Goal: Manage account settings

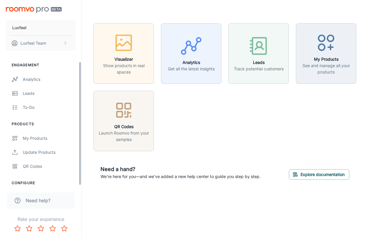
scroll to position [92, 0]
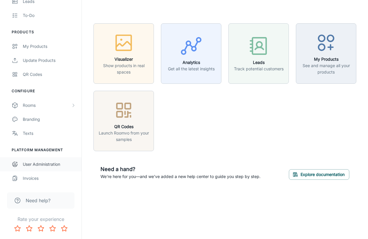
click at [43, 165] on div "User Administration" at bounding box center [49, 164] width 53 height 6
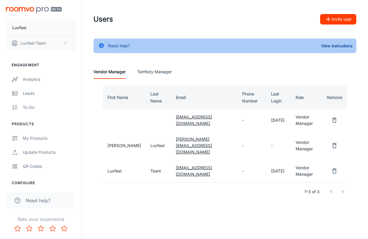
click at [114, 44] on div "Need help?" at bounding box center [119, 45] width 22 height 11
click at [126, 45] on div "Need help?" at bounding box center [119, 45] width 22 height 11
click at [101, 45] on icon at bounding box center [101, 45] width 5 height 5
click at [336, 46] on button "View Instructions" at bounding box center [337, 45] width 34 height 9
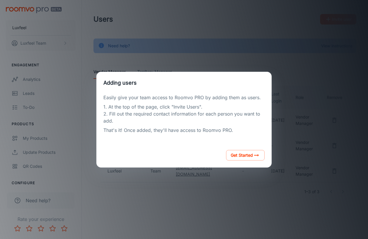
click at [219, 188] on div "Adding users Easily give your team access to Roomvo PRO by adding them as users…" at bounding box center [184, 119] width 354 height 225
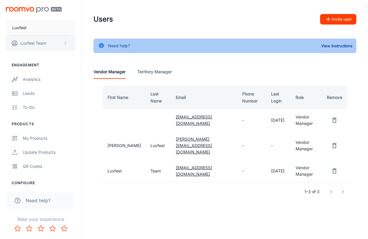
click at [65, 44] on polyline "scrollable content" at bounding box center [65, 43] width 1 height 3
click at [88, 135] on div at bounding box center [184, 119] width 368 height 239
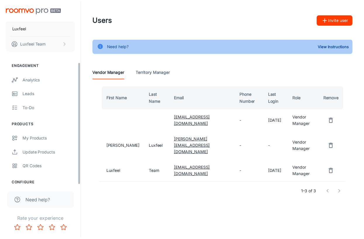
scroll to position [92, 0]
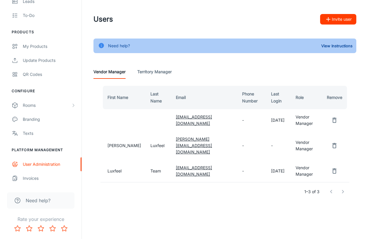
click at [37, 200] on span "Need help?" at bounding box center [38, 200] width 25 height 7
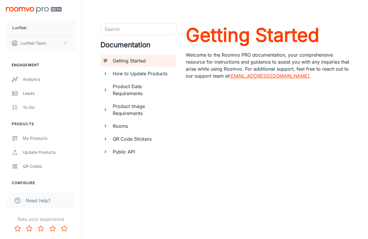
click at [24, 9] on img "scrollable content" at bounding box center [34, 10] width 56 height 6
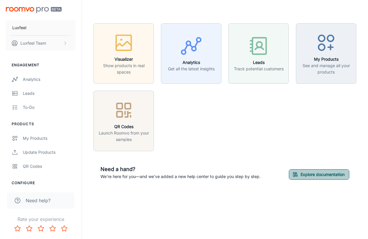
click at [315, 175] on button "Explore documentation" at bounding box center [319, 174] width 60 height 11
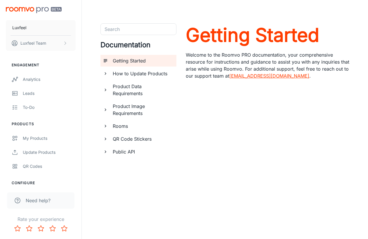
click at [263, 75] on link "[EMAIL_ADDRESS][DOMAIN_NAME]" at bounding box center [269, 76] width 80 height 6
drag, startPoint x: 263, startPoint y: 75, endPoint x: 337, endPoint y: 22, distance: 91.6
click at [337, 22] on header at bounding box center [224, 11] width 277 height 23
click at [35, 44] on p "Luxfeel Team" at bounding box center [33, 43] width 26 height 6
click at [84, 42] on li "User Profile" at bounding box center [91, 43] width 31 height 10
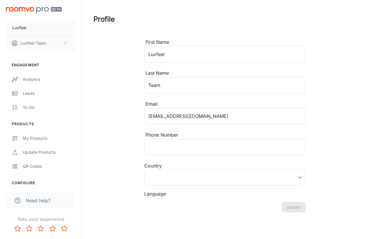
type input "[GEOGRAPHIC_DATA]"
